Goal: Check status: Check status

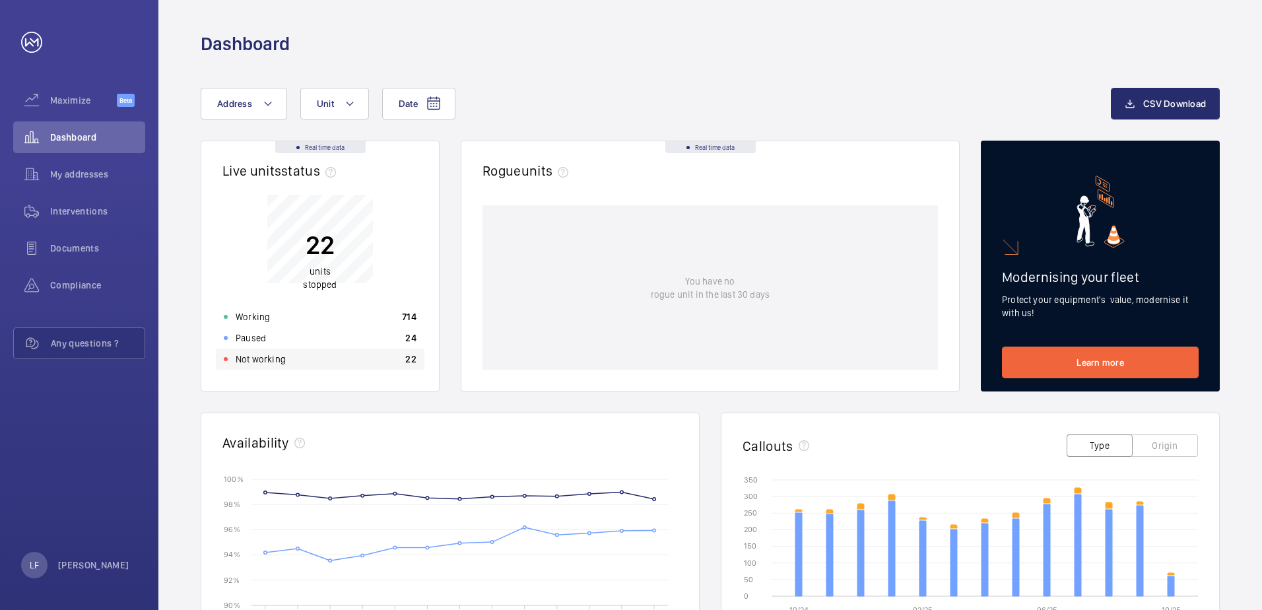
click at [255, 355] on p "Not working" at bounding box center [261, 358] width 50 height 13
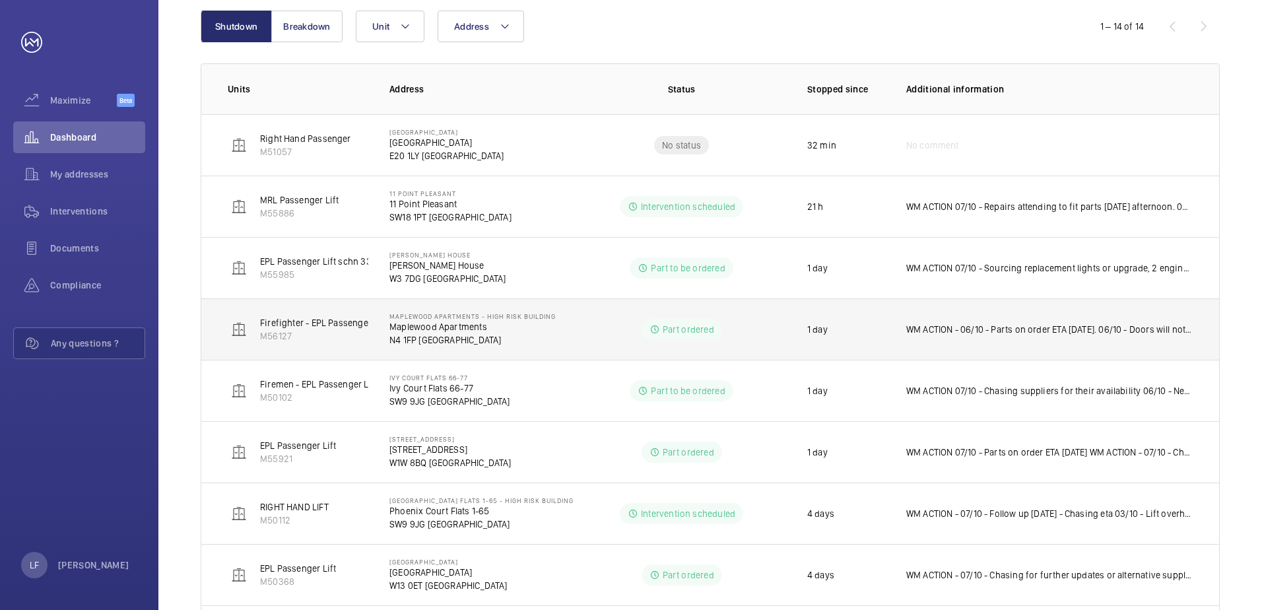
scroll to position [101, 0]
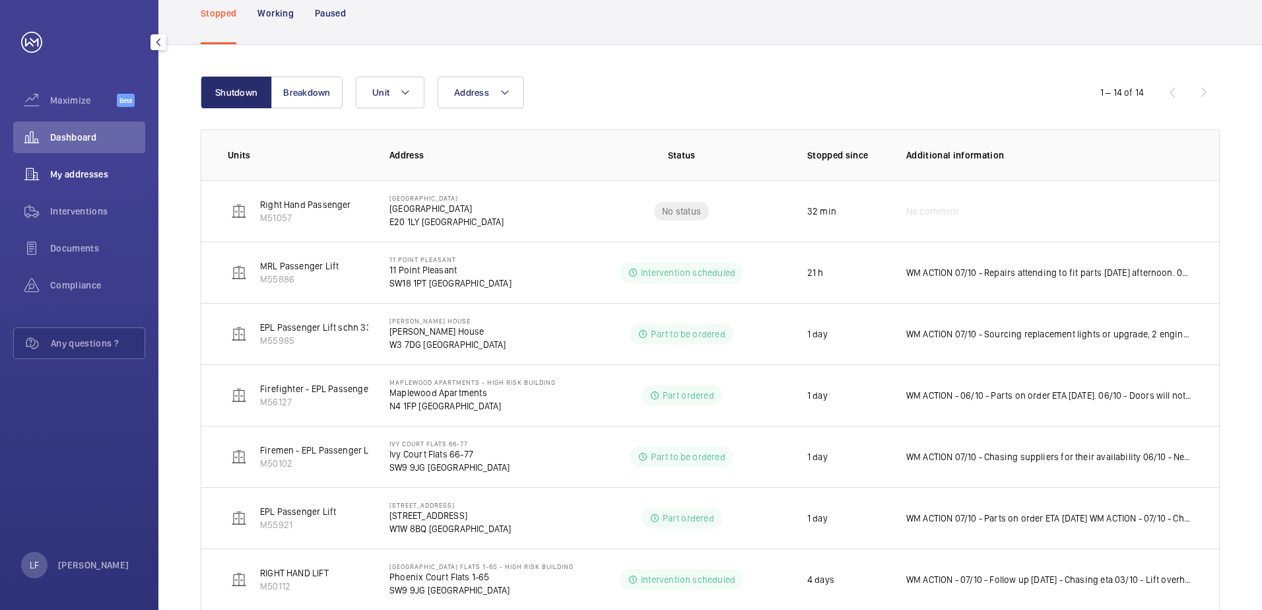
click at [84, 178] on span "My addresses" at bounding box center [97, 174] width 95 height 13
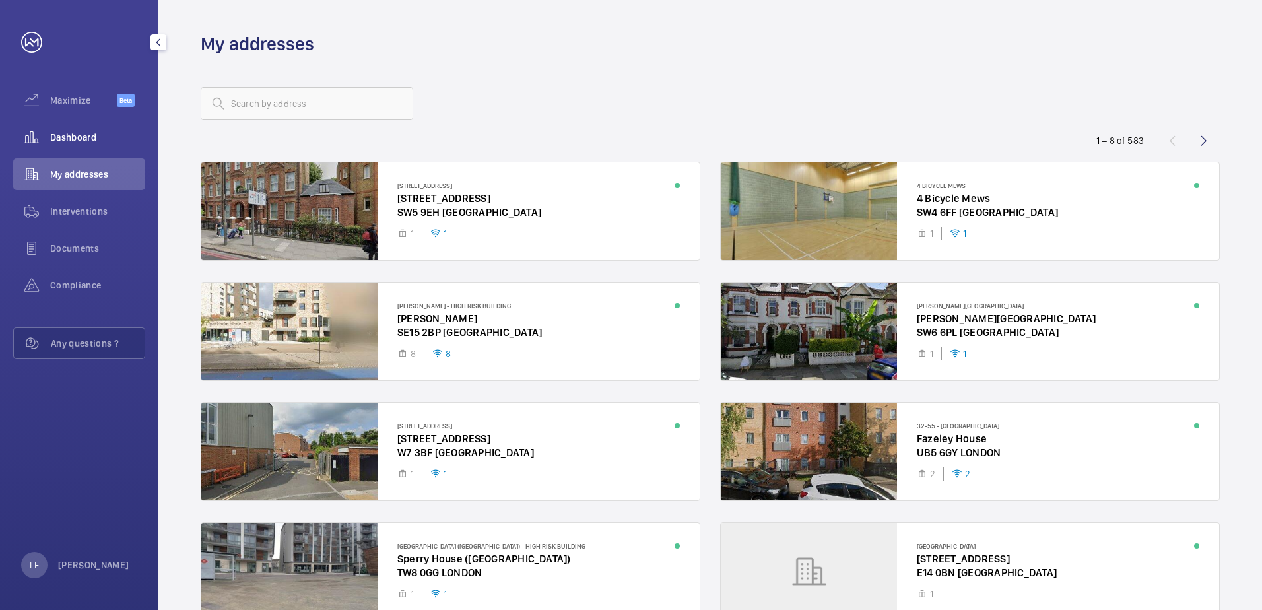
click at [94, 135] on span "Dashboard" at bounding box center [97, 137] width 95 height 13
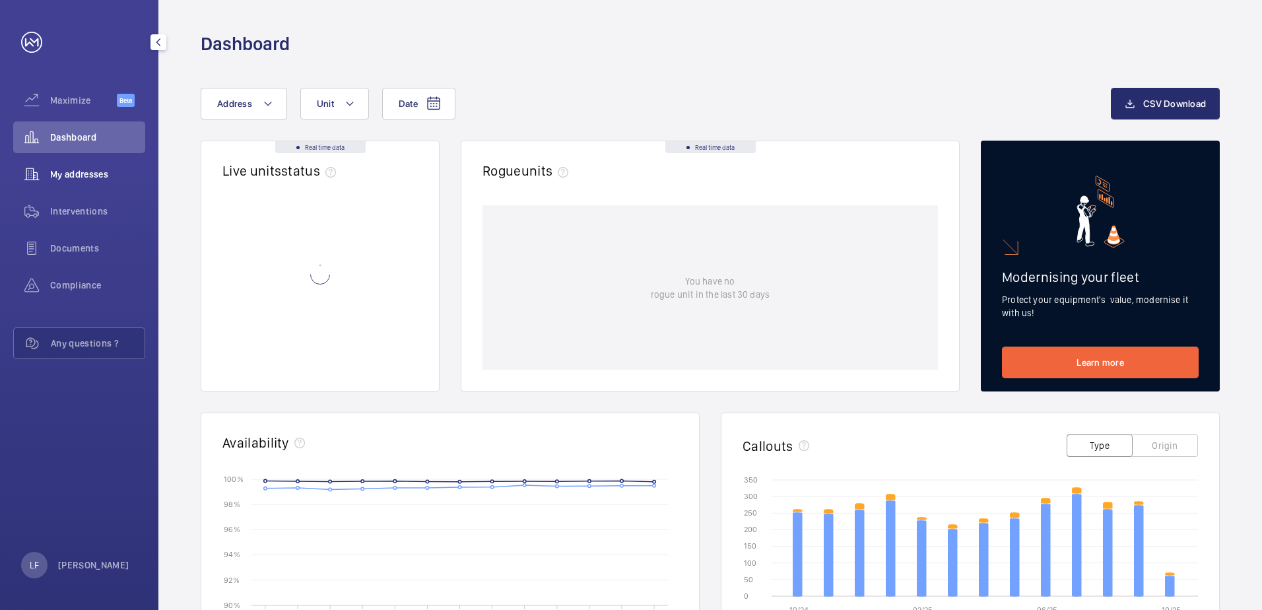
click at [97, 167] on div "My addresses" at bounding box center [79, 174] width 132 height 32
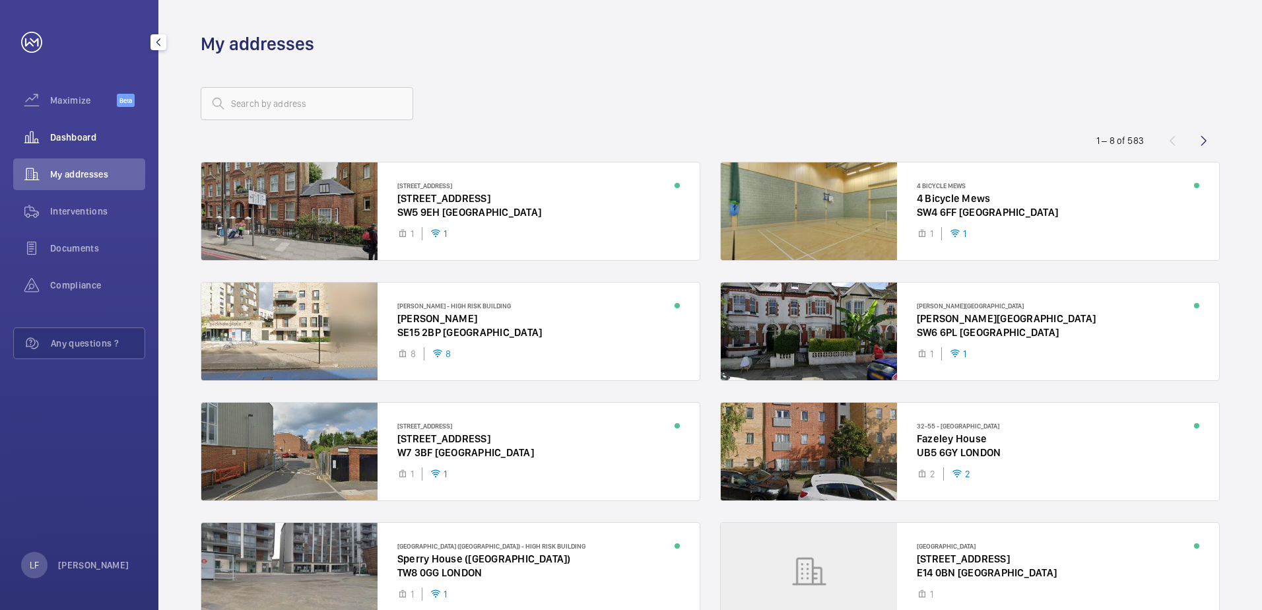
click at [41, 133] on wm-front-icon-button at bounding box center [31, 137] width 37 height 32
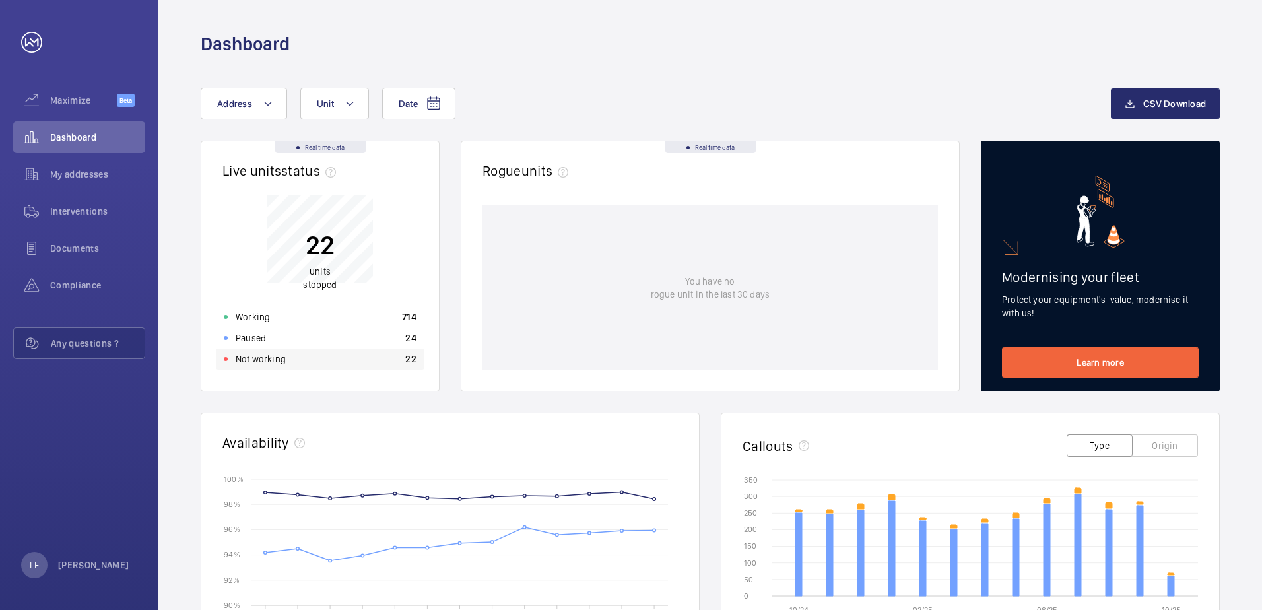
click at [288, 360] on div "Not working 22" at bounding box center [320, 358] width 209 height 21
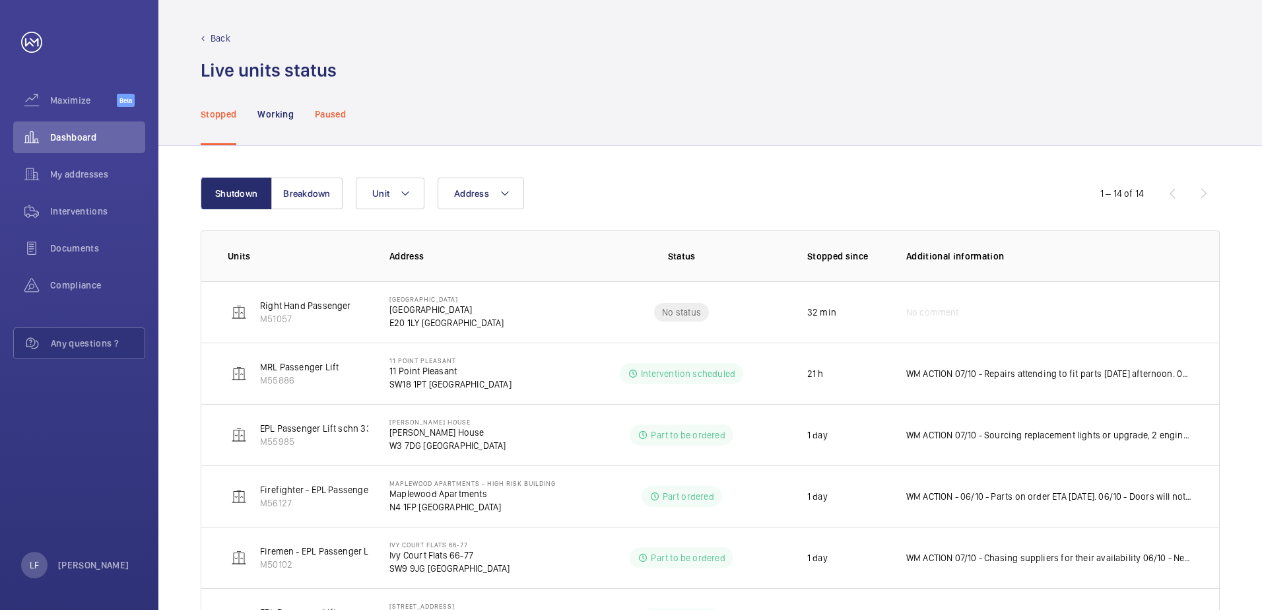
click at [331, 120] on p "Paused" at bounding box center [330, 114] width 31 height 13
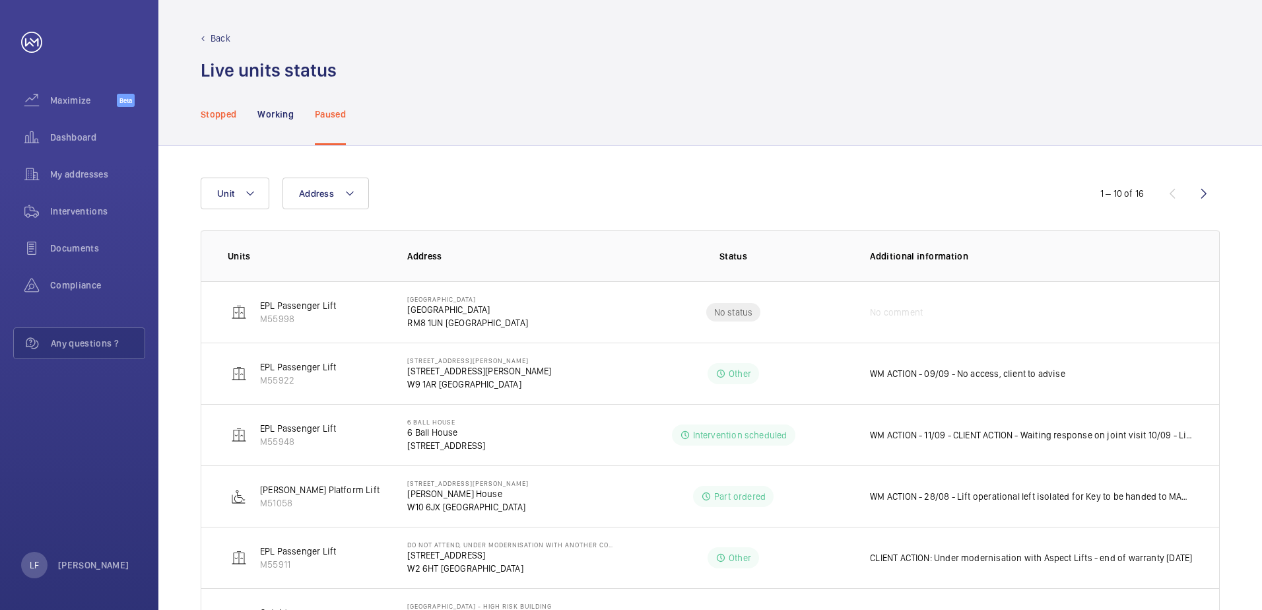
click at [234, 117] on p "Stopped" at bounding box center [219, 114] width 36 height 13
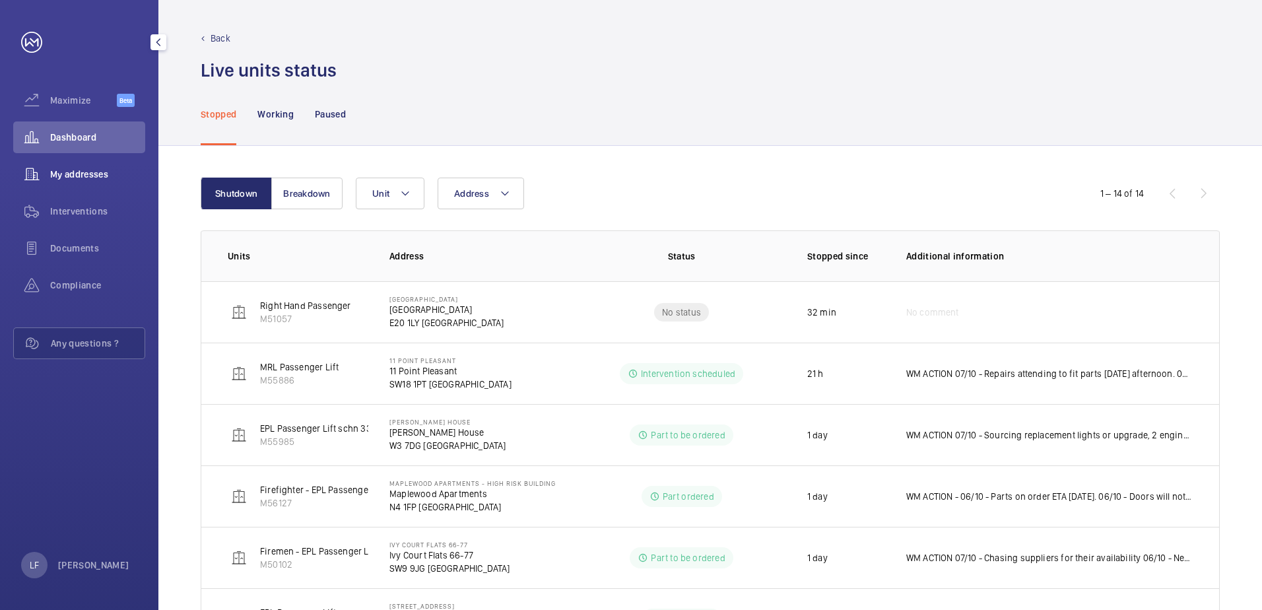
click at [92, 172] on span "My addresses" at bounding box center [97, 174] width 95 height 13
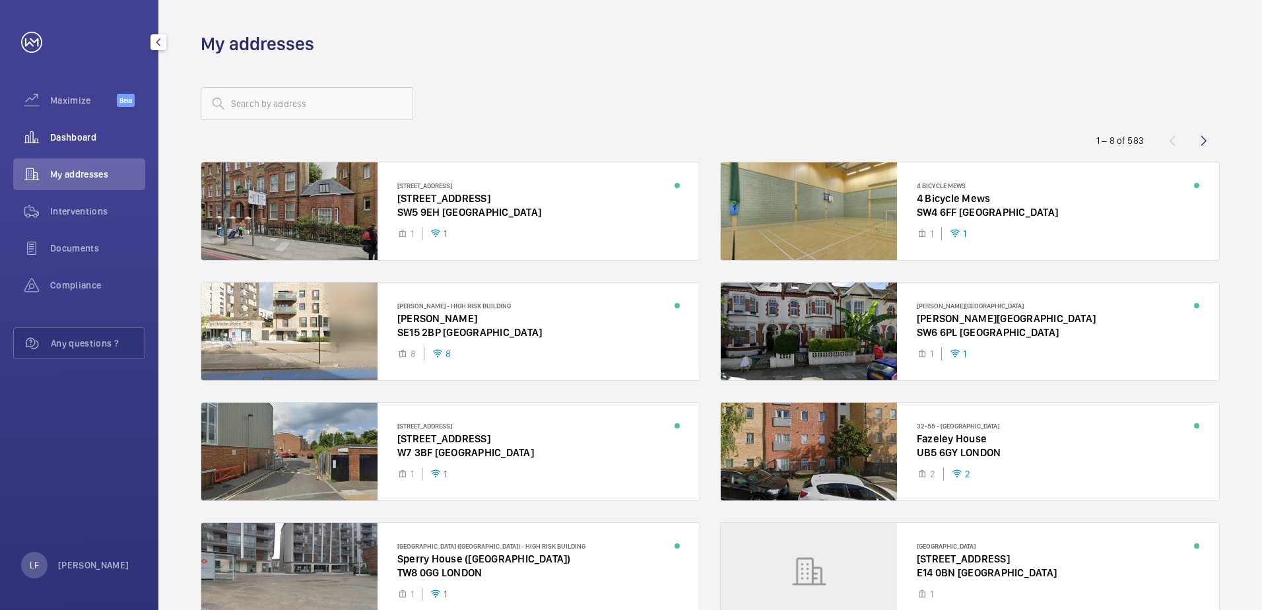
click at [93, 135] on span "Dashboard" at bounding box center [97, 137] width 95 height 13
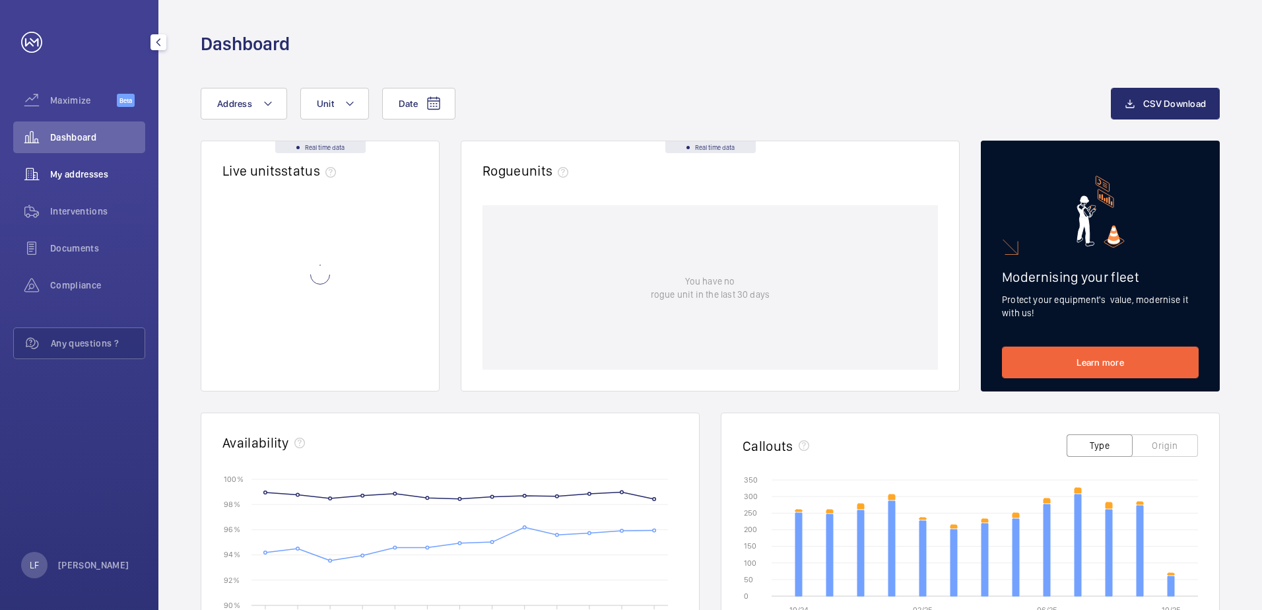
click at [105, 172] on span "My addresses" at bounding box center [97, 174] width 95 height 13
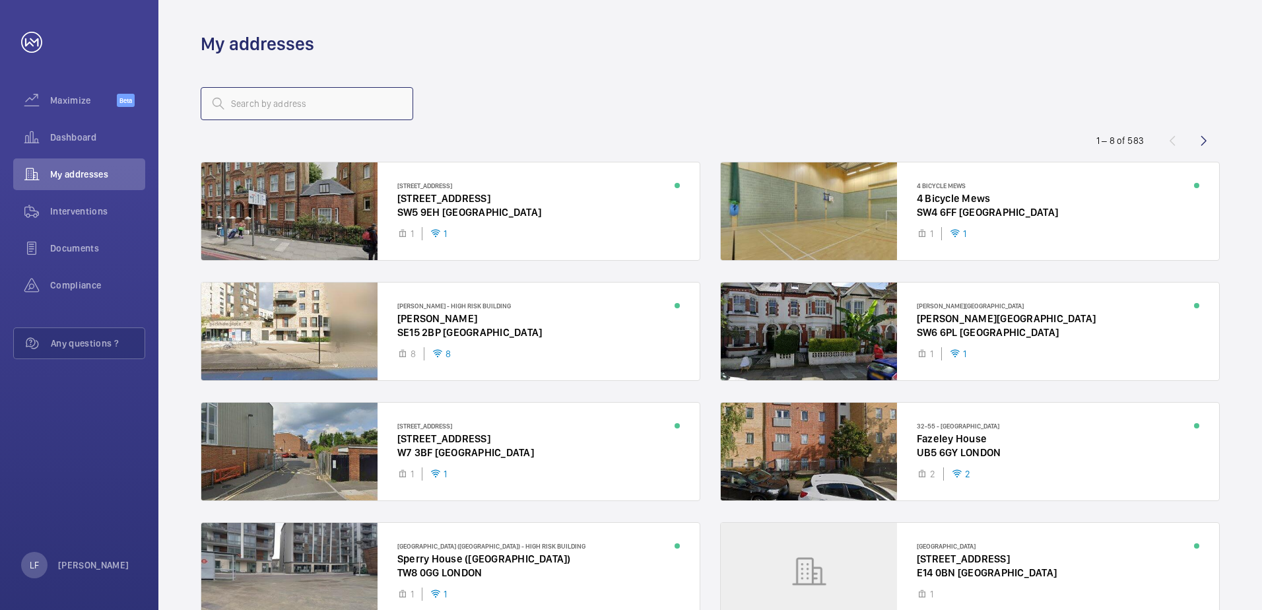
click at [232, 104] on input "text" at bounding box center [307, 103] width 213 height 33
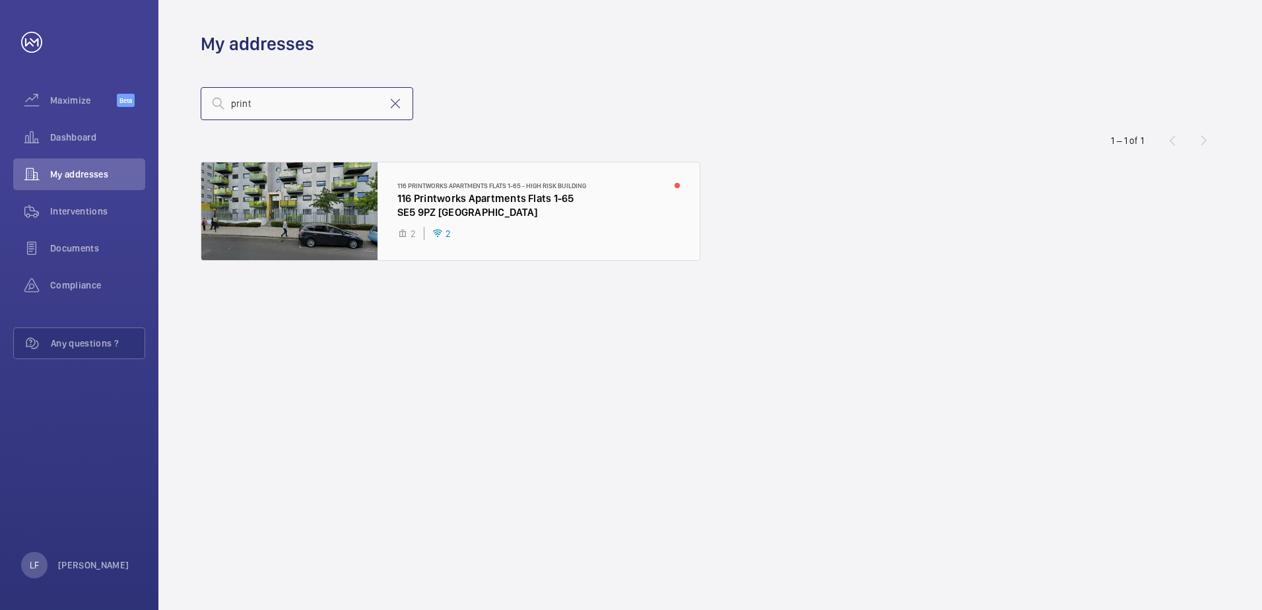
type input "print"
click at [449, 218] on div at bounding box center [450, 211] width 498 height 98
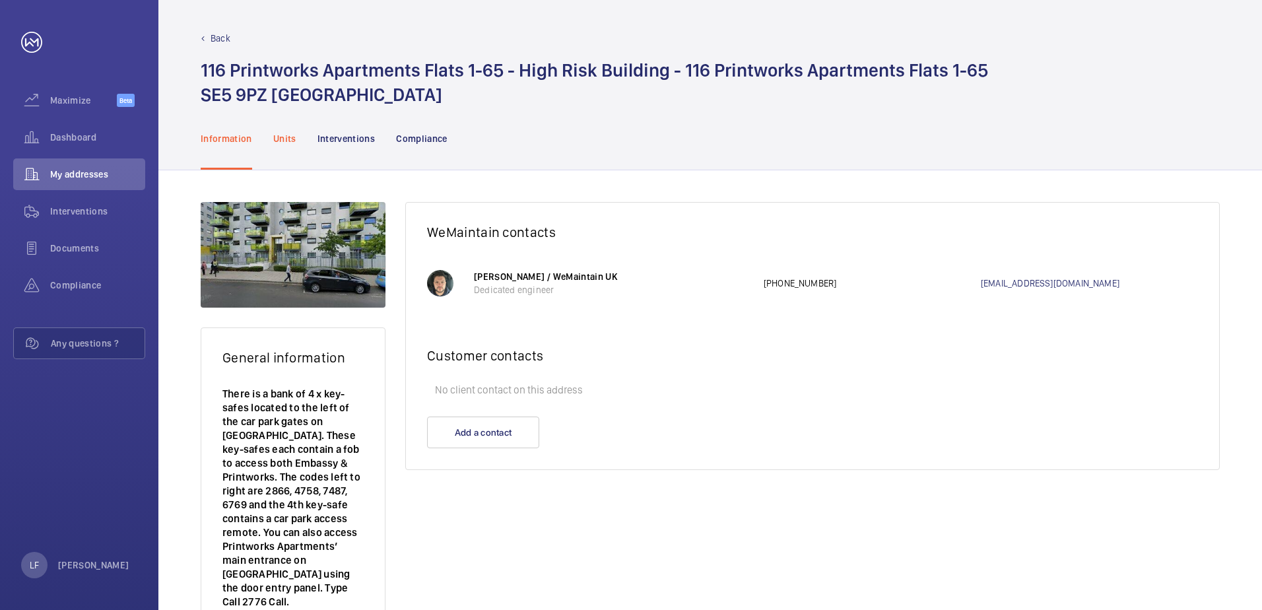
click at [287, 140] on p "Units" at bounding box center [284, 138] width 23 height 13
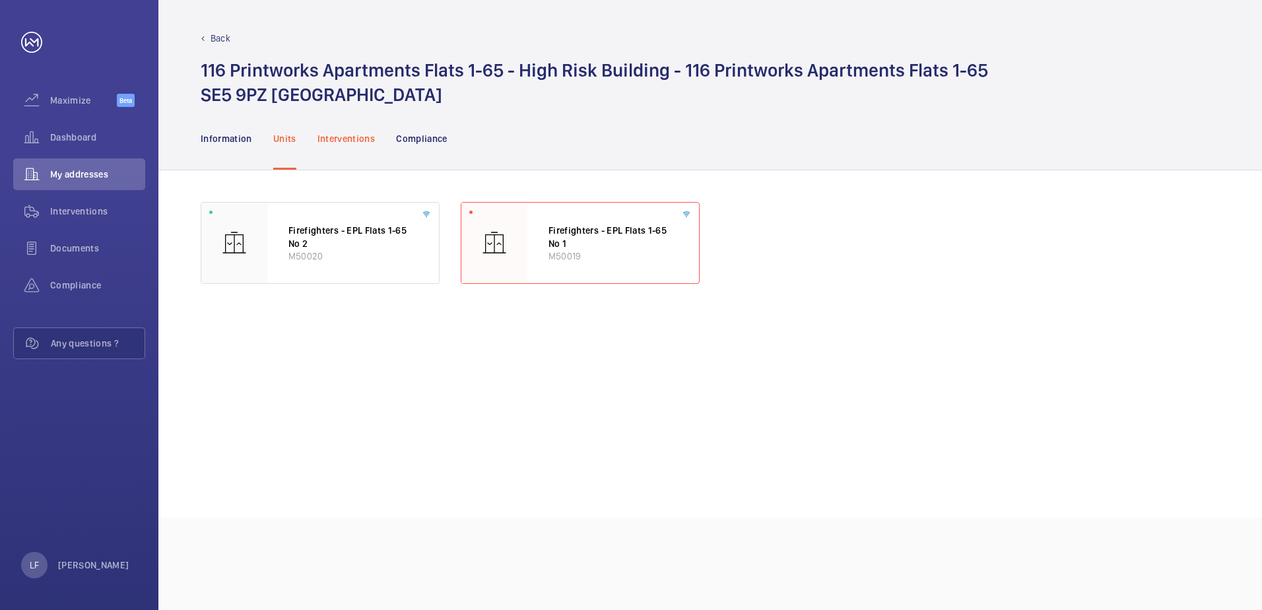
click at [366, 143] on p "Interventions" at bounding box center [346, 138] width 58 height 13
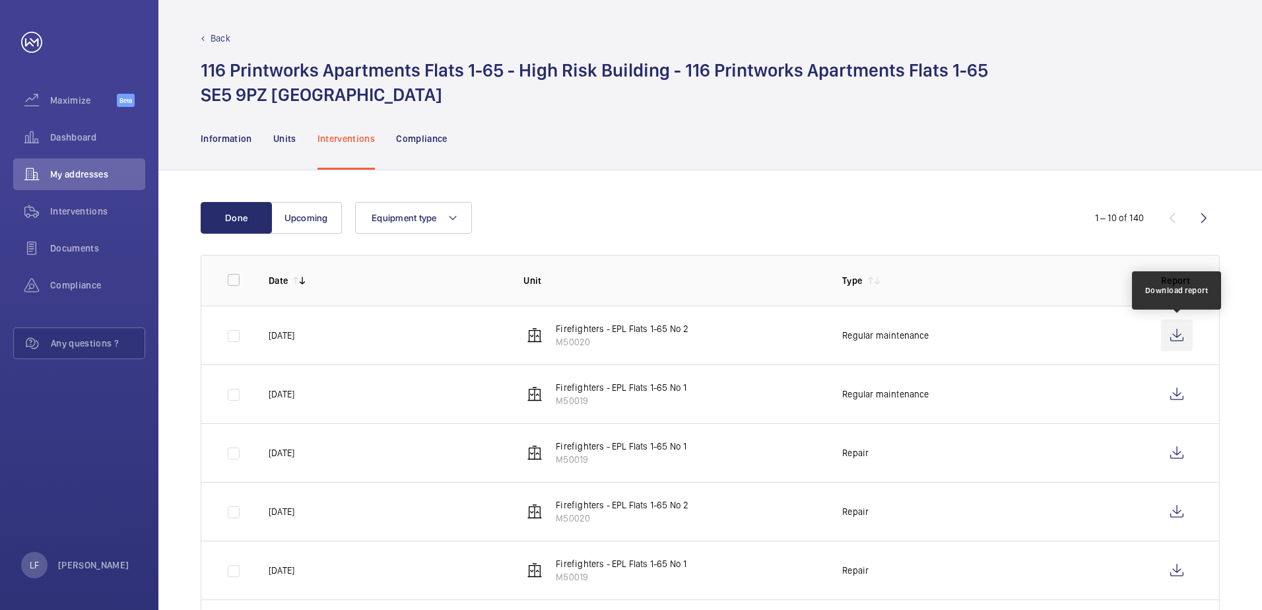
click at [1169, 338] on wm-front-icon-button at bounding box center [1177, 335] width 32 height 32
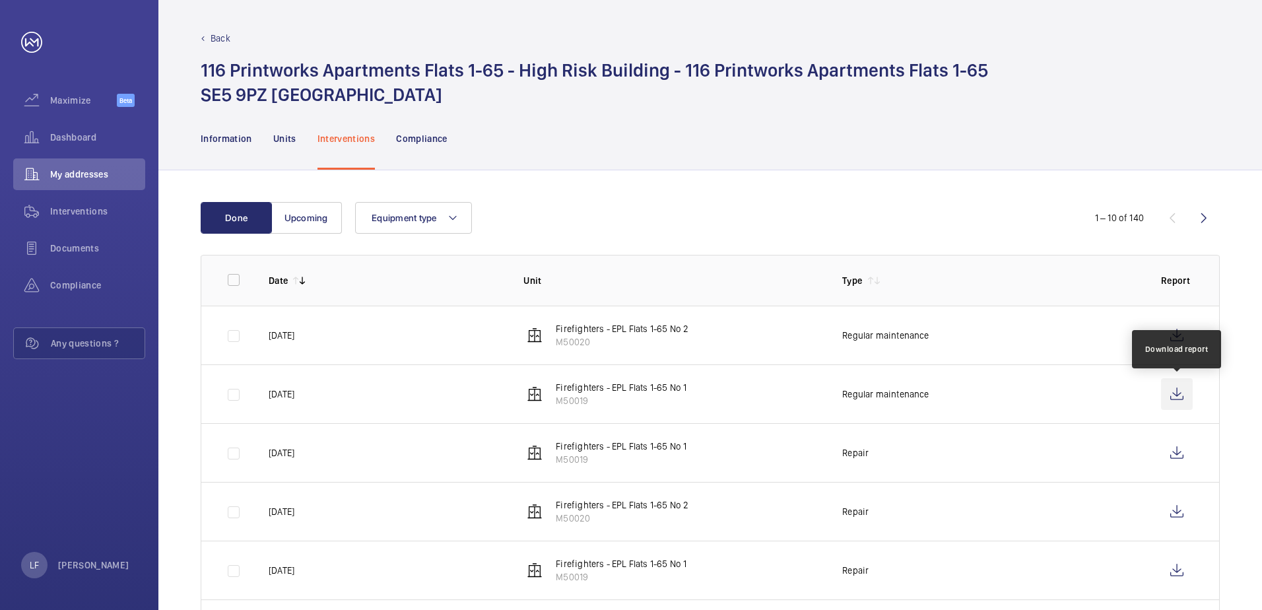
click at [1167, 389] on wm-front-icon-button at bounding box center [1177, 394] width 32 height 32
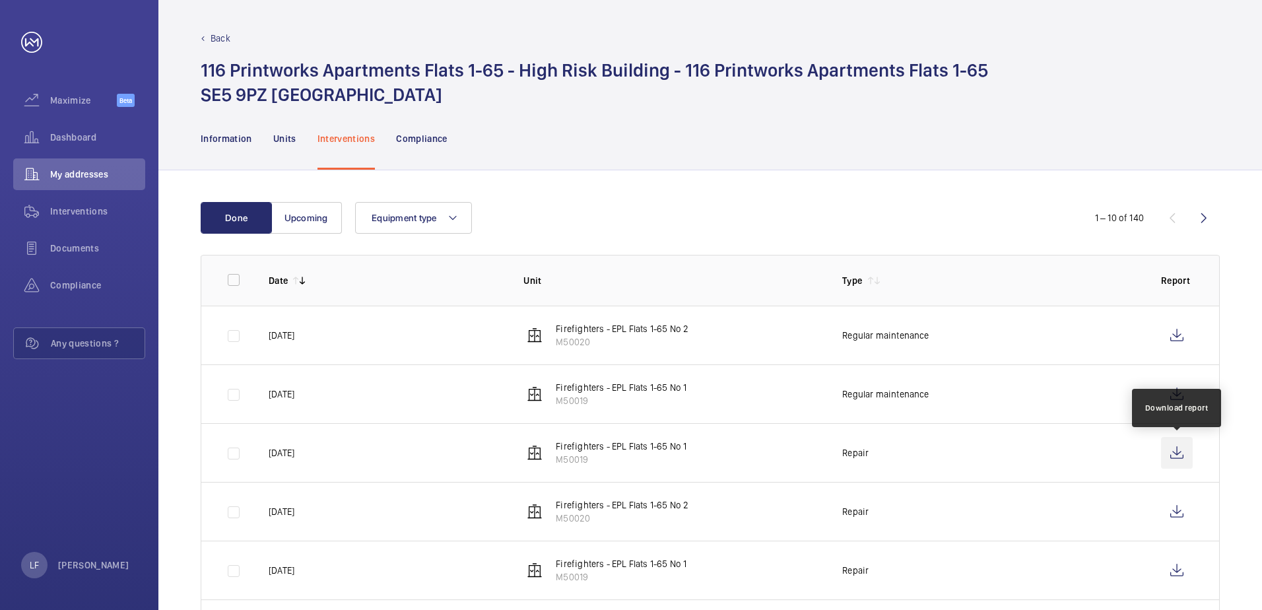
click at [1179, 460] on wm-front-icon-button at bounding box center [1177, 453] width 32 height 32
click at [63, 127] on div "Dashboard" at bounding box center [79, 137] width 132 height 32
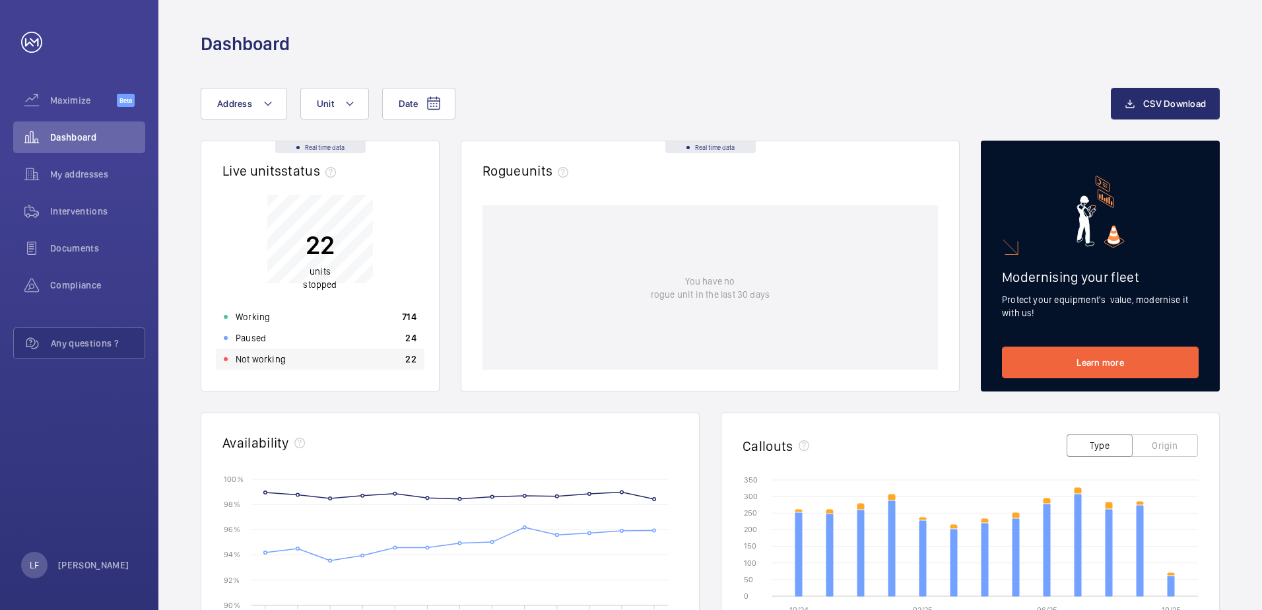
click at [283, 355] on p "Not working" at bounding box center [261, 358] width 50 height 13
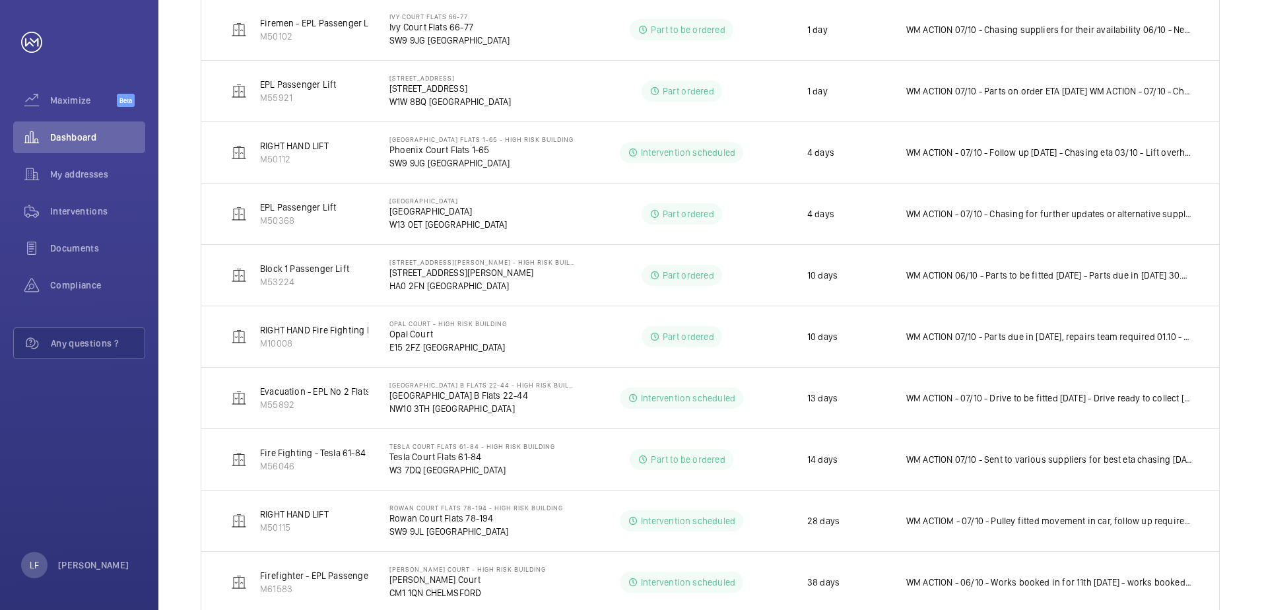
scroll to position [563, 0]
